Goal: Information Seeking & Learning: Learn about a topic

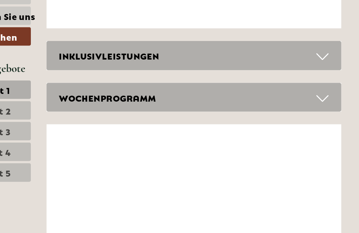
scroll to position [2539, 0]
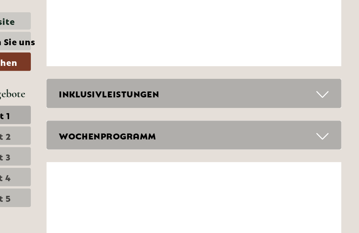
click at [324, 73] on icon at bounding box center [329, 79] width 10 height 12
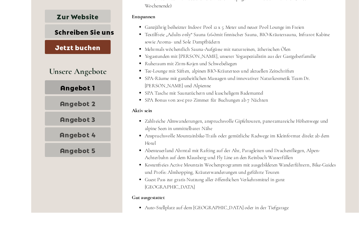
scroll to position [2693, 0]
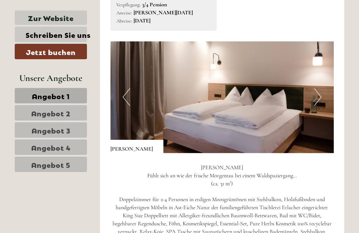
scroll to position [666, 0]
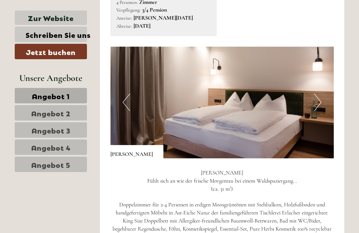
click at [313, 93] on img at bounding box center [222, 103] width 224 height 112
click at [322, 98] on img at bounding box center [222, 103] width 224 height 112
click at [319, 98] on button "Next" at bounding box center [317, 103] width 7 height 18
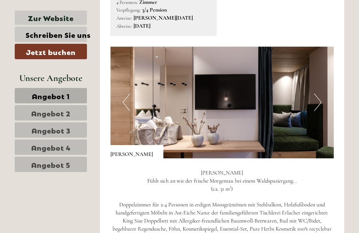
click at [324, 100] on img at bounding box center [222, 103] width 224 height 112
click at [321, 98] on button "Next" at bounding box center [317, 103] width 7 height 18
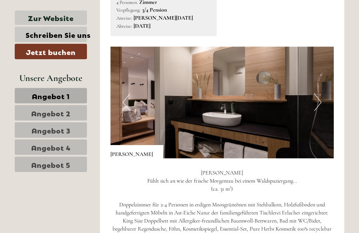
click at [325, 100] on img at bounding box center [222, 103] width 224 height 112
click at [324, 104] on img at bounding box center [222, 103] width 224 height 112
click at [318, 107] on button "Next" at bounding box center [317, 103] width 7 height 18
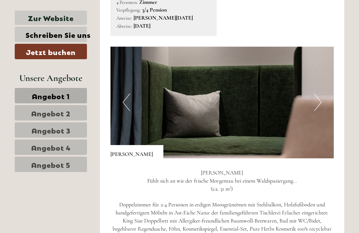
click at [325, 101] on img at bounding box center [222, 103] width 224 height 112
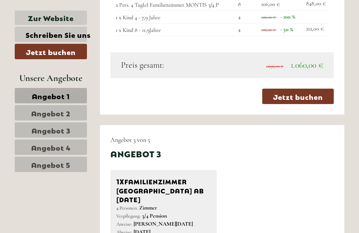
scroll to position [1283, 0]
